Goal: Find specific page/section: Locate a particular part of the current website

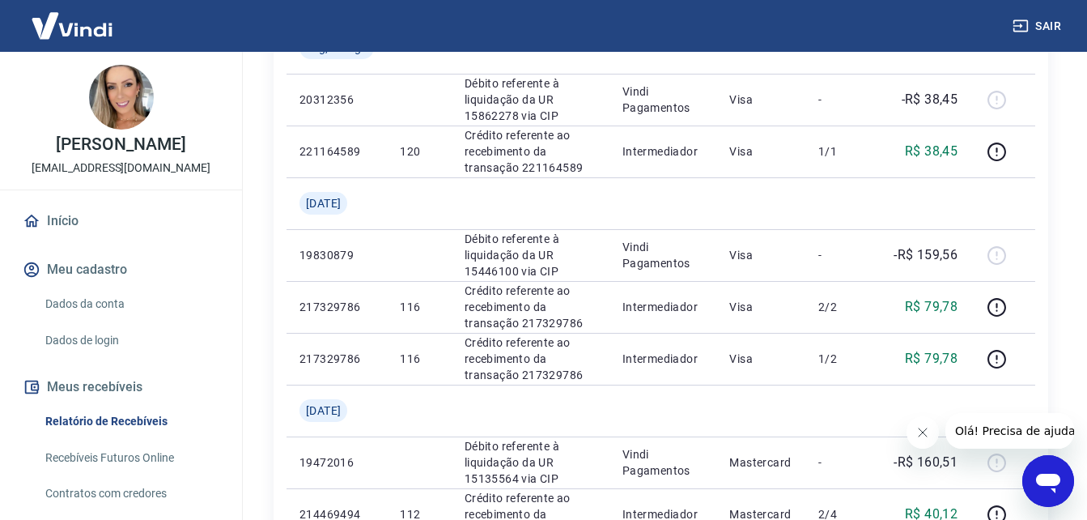
scroll to position [324, 0]
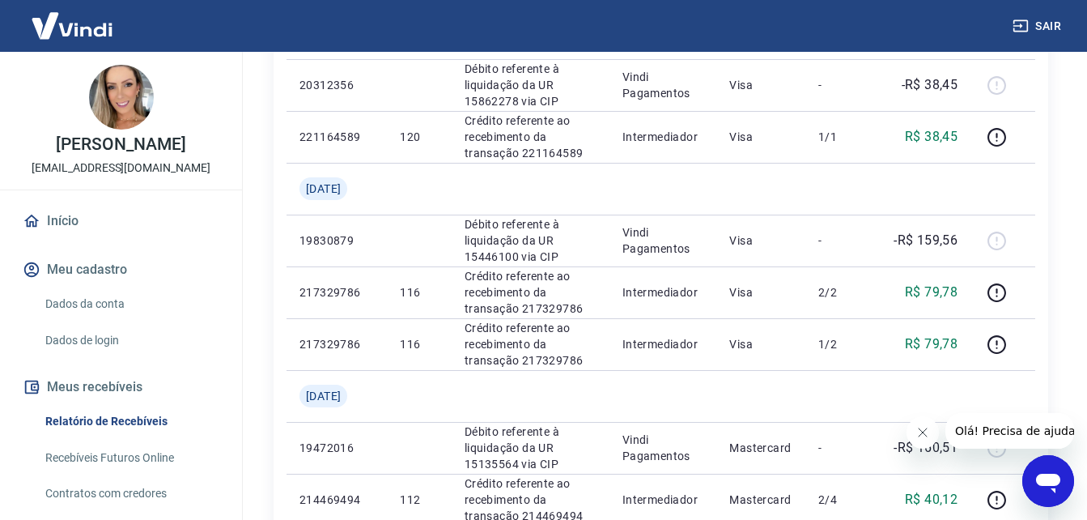
click at [111, 457] on link "Recebíveis Futuros Online" at bounding box center [131, 457] width 184 height 33
